Goal: Transaction & Acquisition: Obtain resource

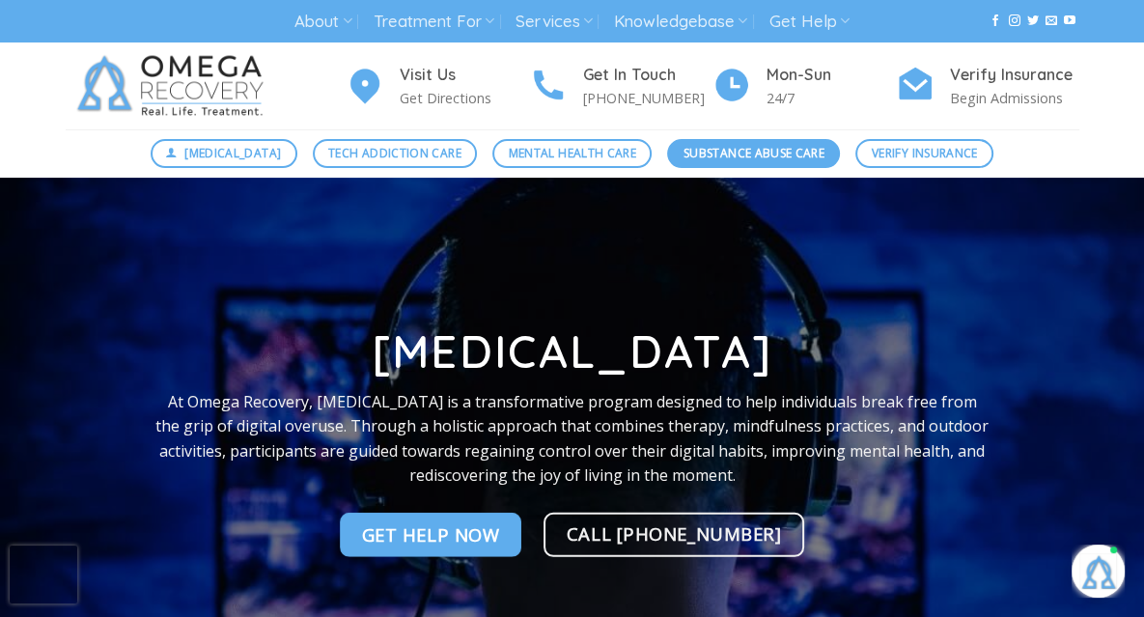
click at [741, 151] on span "Substance Abuse Care" at bounding box center [754, 153] width 141 height 18
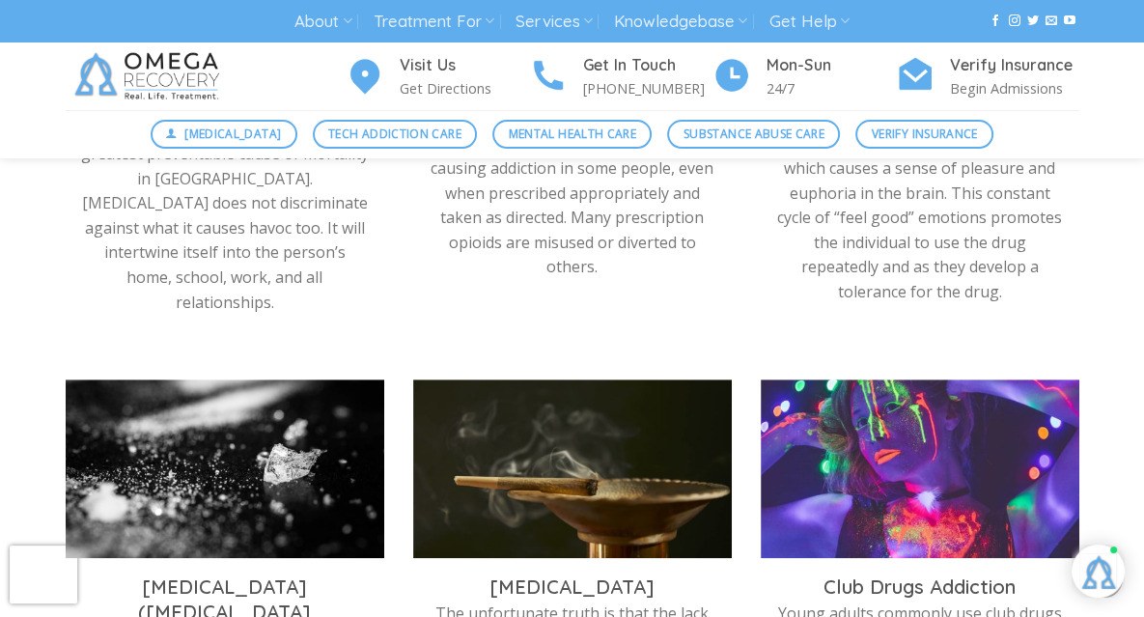
scroll to position [906, 0]
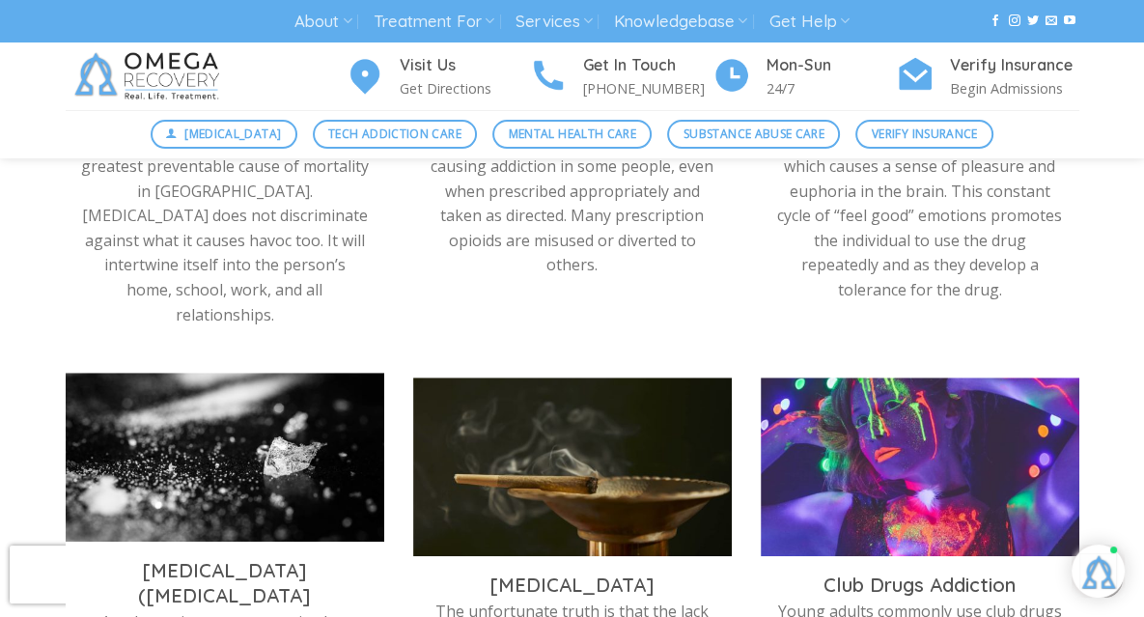
click at [206, 430] on img at bounding box center [225, 462] width 319 height 179
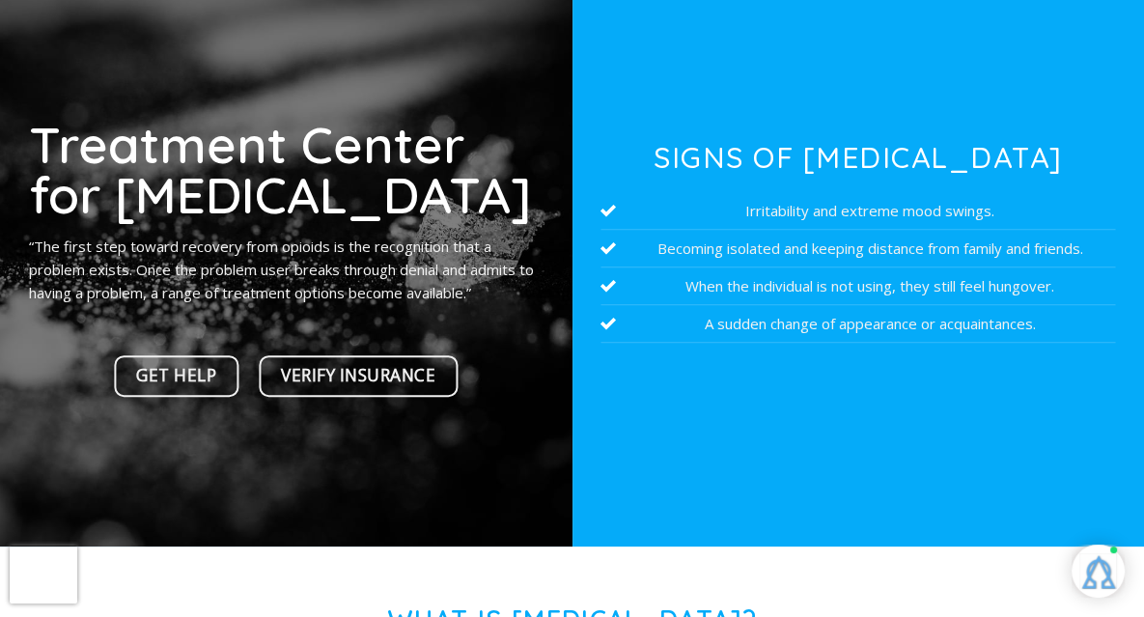
scroll to position [224, 0]
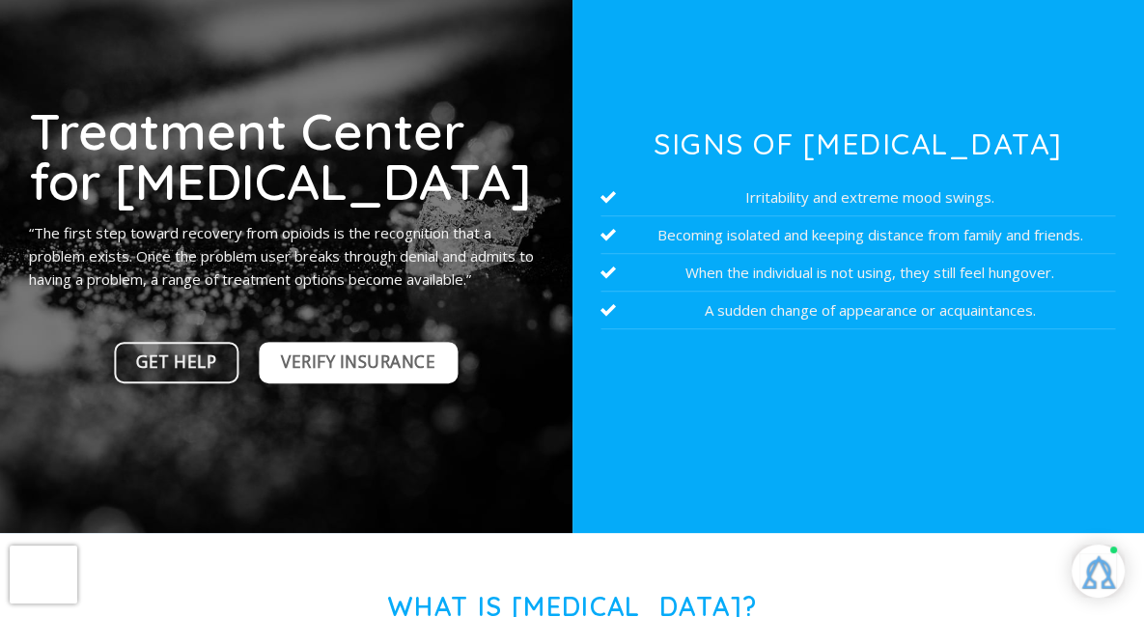
click at [337, 360] on span "Verify Insurance" at bounding box center [358, 362] width 155 height 27
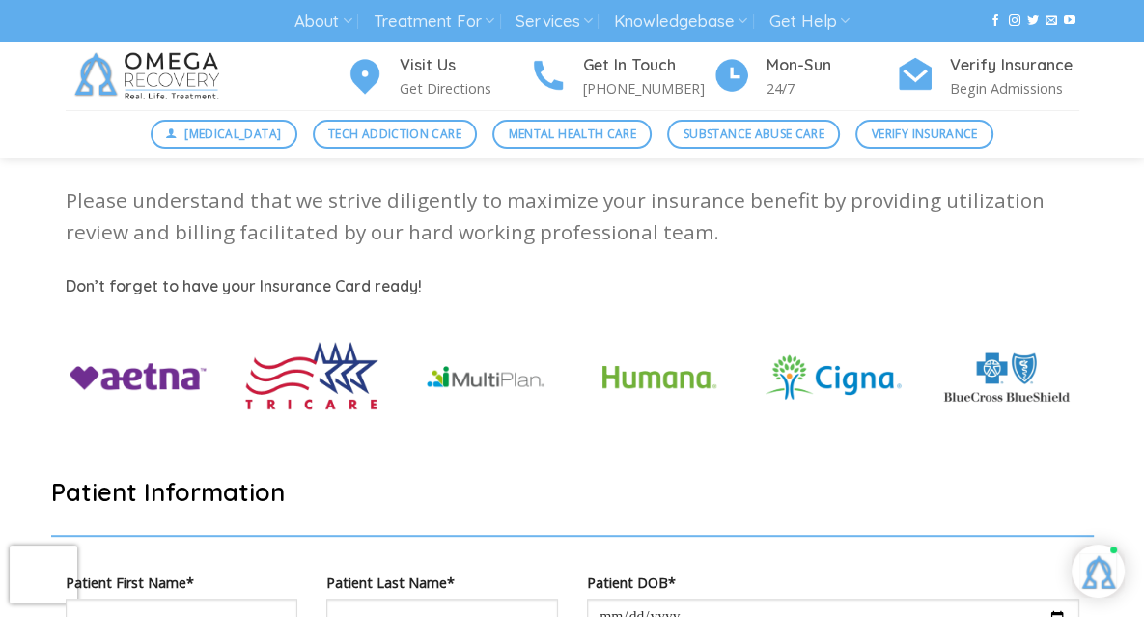
scroll to position [587, 0]
